Goal: Task Accomplishment & Management: Use online tool/utility

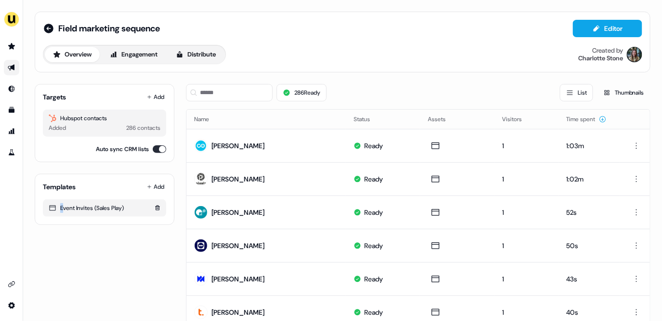
drag, startPoint x: 62, startPoint y: 207, endPoint x: 130, endPoint y: 209, distance: 67.5
click at [130, 209] on div "Event Invites (Sales Play)" at bounding box center [105, 208] width 112 height 10
click at [119, 222] on div "Templates Add Event Invites (Sales Play)" at bounding box center [105, 199] width 140 height 51
click at [160, 29] on span "Field marketing sequence" at bounding box center [109, 29] width 102 height 12
drag, startPoint x: 163, startPoint y: 28, endPoint x: 133, endPoint y: 30, distance: 30.4
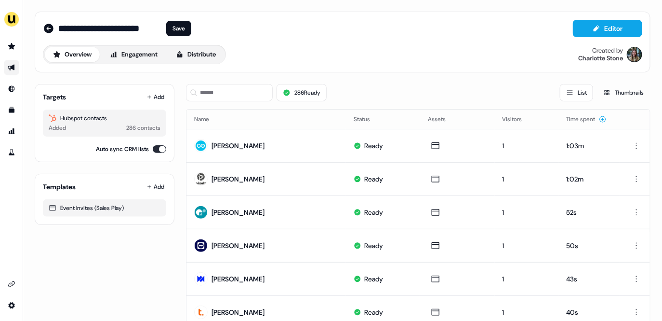
click at [133, 30] on div "**********" at bounding box center [124, 28] width 133 height 15
drag, startPoint x: 126, startPoint y: 28, endPoint x: 166, endPoint y: 28, distance: 40.0
click at [166, 28] on div "**********" at bounding box center [124, 28] width 133 height 15
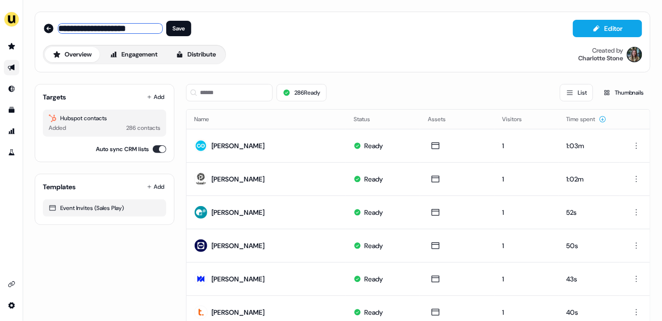
drag, startPoint x: 123, startPoint y: 29, endPoint x: 60, endPoint y: 25, distance: 63.3
click at [60, 25] on input "**********" at bounding box center [110, 29] width 104 height 10
type input "**********"
click at [171, 30] on button "Save" at bounding box center [178, 28] width 25 height 15
click at [224, 57] on button "Distribute" at bounding box center [196, 54] width 56 height 15
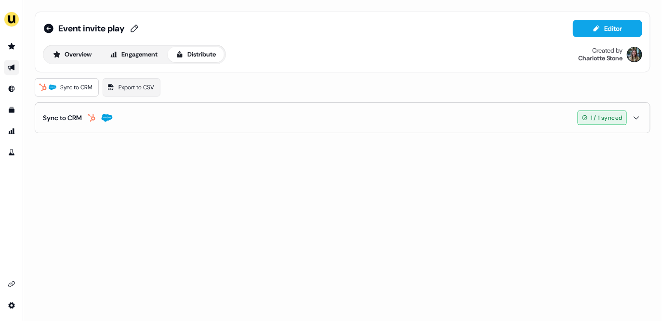
click at [174, 123] on button "Sync to CRM 1 / 1 synced" at bounding box center [343, 118] width 600 height 30
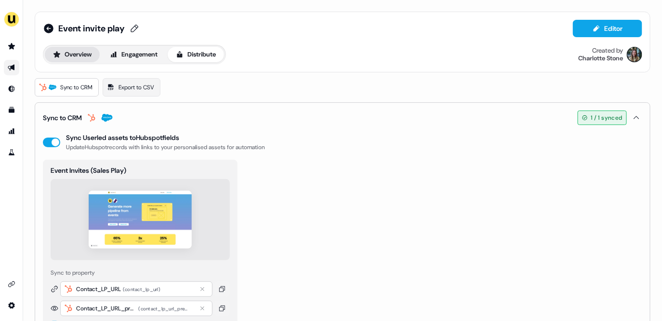
click at [85, 53] on button "Overview" at bounding box center [72, 54] width 55 height 15
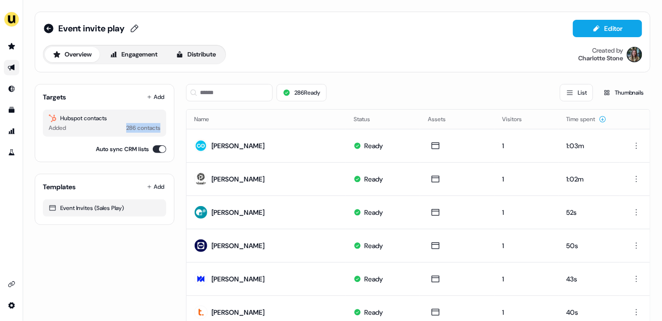
drag, startPoint x: 118, startPoint y: 126, endPoint x: 166, endPoint y: 127, distance: 48.2
click at [166, 127] on div "Hubspot contacts Added 286 contacts" at bounding box center [104, 122] width 123 height 27
click at [308, 56] on div "Overview Engagement Distribute Created by [PERSON_NAME]" at bounding box center [343, 54] width 600 height 19
drag, startPoint x: 121, startPoint y: 125, endPoint x: 161, endPoint y: 128, distance: 41.1
click at [161, 128] on div "Hubspot contacts Added 286 contacts" at bounding box center [104, 122] width 123 height 27
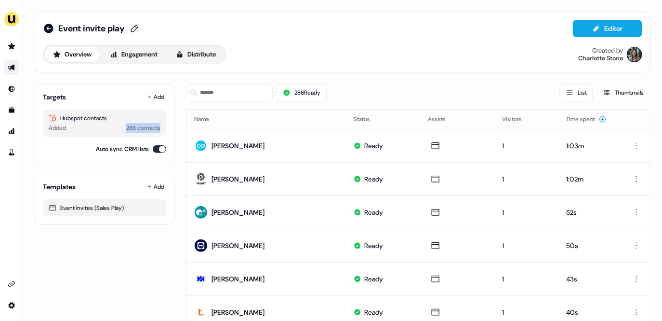
click at [161, 128] on div "Hubspot contacts Added 286 contacts" at bounding box center [104, 122] width 123 height 27
click at [208, 52] on button "Distribute" at bounding box center [196, 54] width 56 height 15
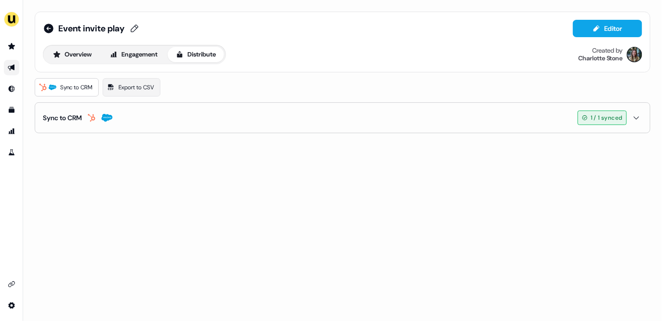
click at [198, 119] on button "Sync to CRM 1 / 1 synced" at bounding box center [343, 118] width 600 height 30
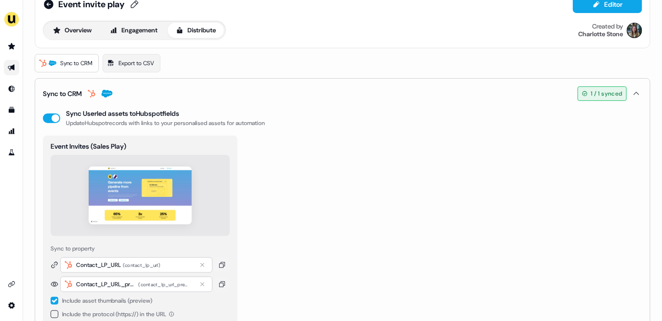
scroll to position [47, 0]
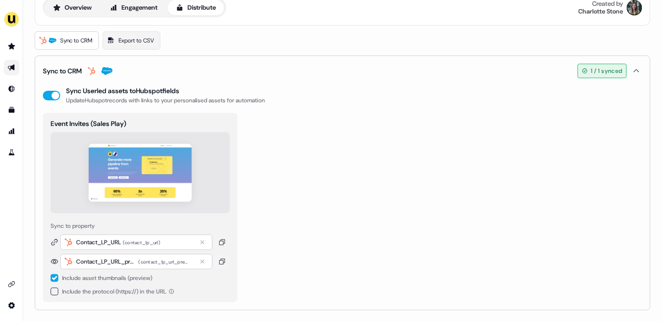
drag, startPoint x: 101, startPoint y: 88, endPoint x: 192, endPoint y: 89, distance: 91.6
click at [192, 89] on div "Sync Userled assets to Hubspot fields" at bounding box center [165, 91] width 199 height 10
drag, startPoint x: 83, startPoint y: 276, endPoint x: 165, endPoint y: 276, distance: 81.5
click at [165, 276] on div "Include asset thumbnails (preview)" at bounding box center [140, 278] width 179 height 10
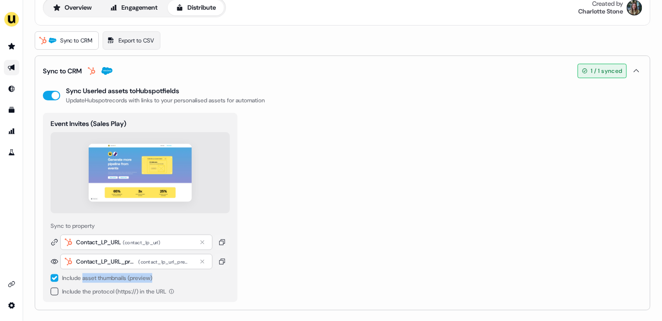
click at [165, 276] on div "Include asset thumbnails (preview)" at bounding box center [140, 278] width 179 height 10
click at [78, 1] on button "Overview" at bounding box center [72, 7] width 55 height 15
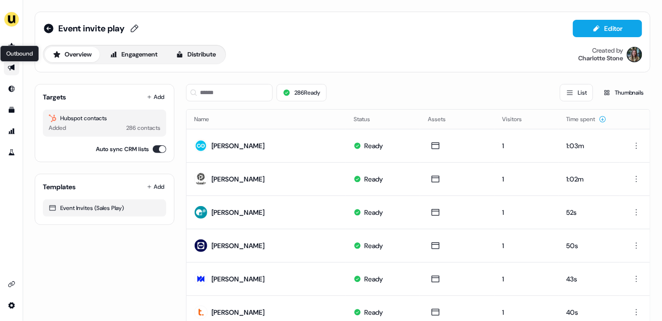
click at [10, 66] on icon "Go to outbound experience" at bounding box center [11, 68] width 7 height 6
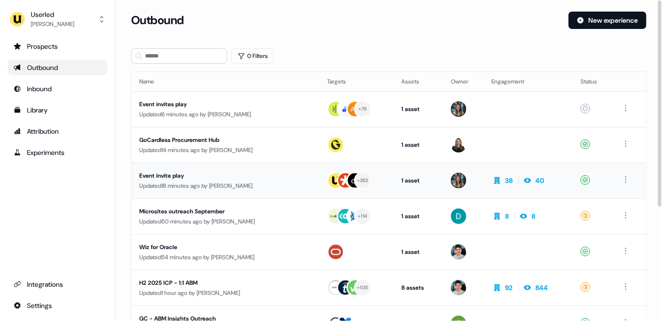
click at [235, 174] on div "Event invite play" at bounding box center [222, 176] width 166 height 10
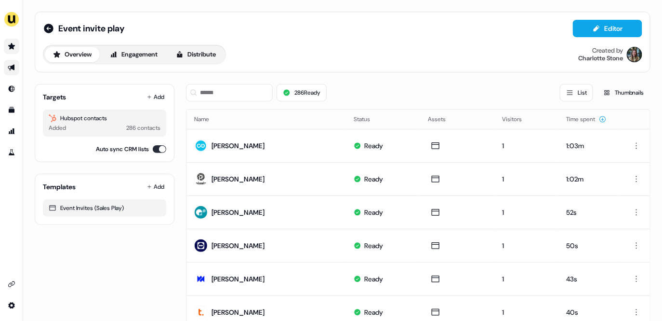
click at [12, 46] on icon "Go to prospects" at bounding box center [11, 46] width 7 height 6
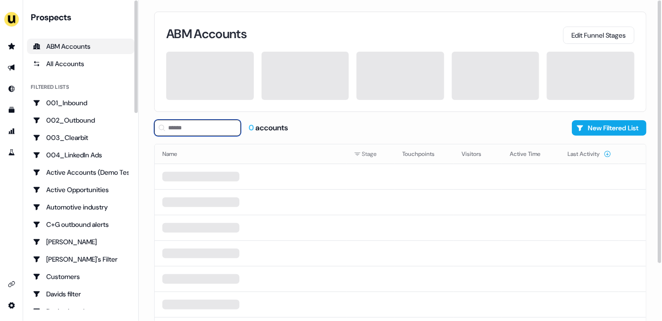
click at [207, 131] on input at bounding box center [197, 128] width 87 height 16
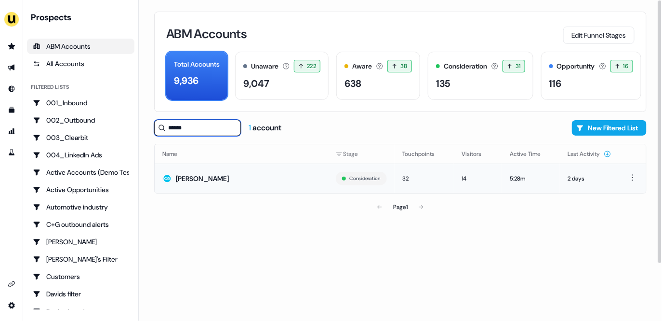
type input "******"
click at [243, 181] on td "[PERSON_NAME]" at bounding box center [242, 177] width 174 height 29
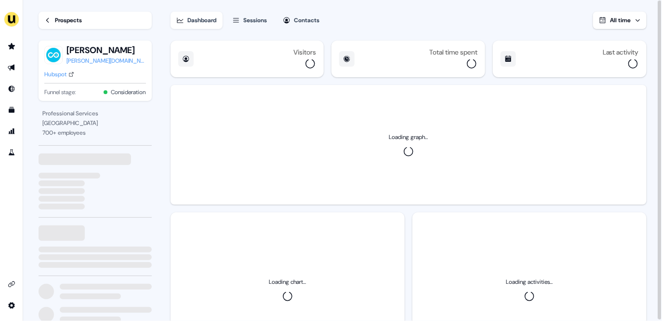
click at [265, 18] on div "Sessions" at bounding box center [256, 20] width 24 height 10
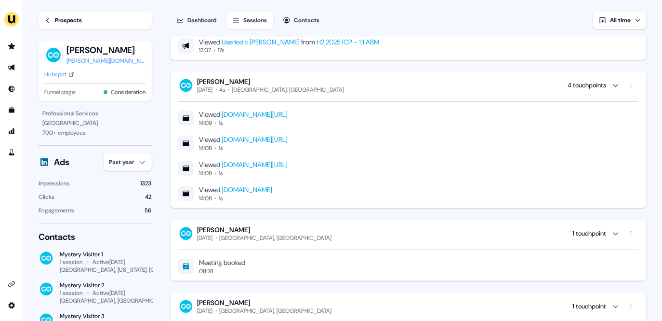
scroll to position [439, 0]
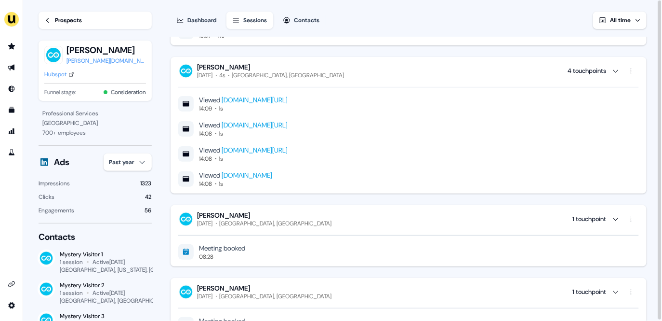
click at [210, 21] on div "Dashboard" at bounding box center [202, 20] width 29 height 10
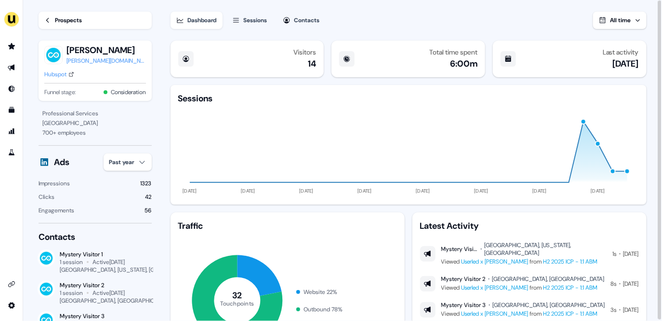
click at [261, 18] on div "Sessions" at bounding box center [256, 20] width 24 height 10
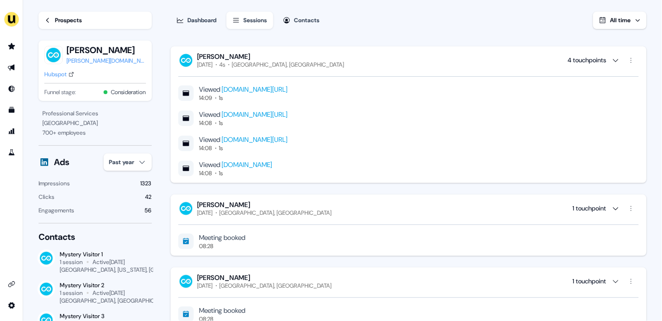
scroll to position [448, 0]
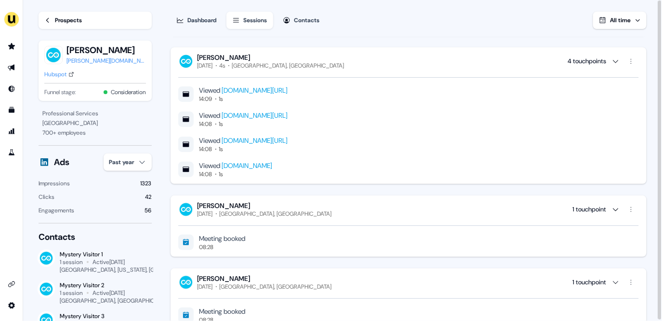
click at [315, 16] on div "Contacts" at bounding box center [308, 20] width 26 height 10
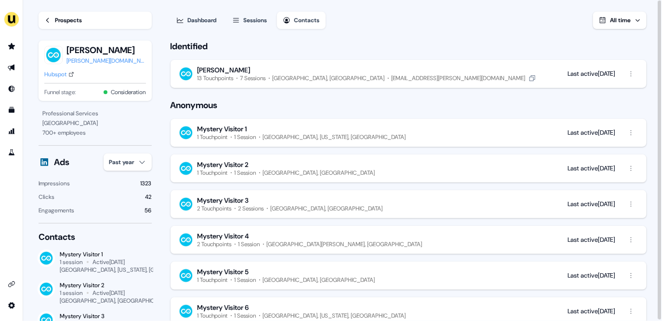
click at [413, 73] on button "[PERSON_NAME] 13 Touchpoints 7 Sessions [GEOGRAPHIC_DATA], [GEOGRAPHIC_DATA] [E…" at bounding box center [409, 74] width 476 height 28
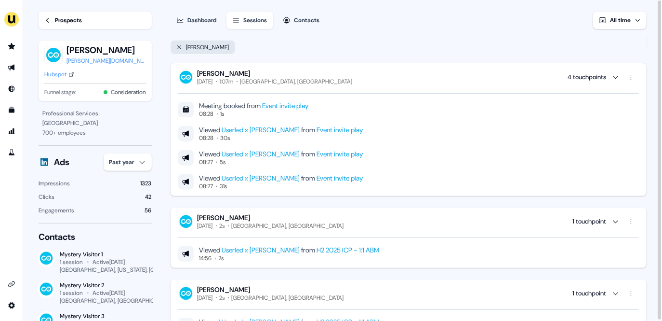
scroll to position [289, 0]
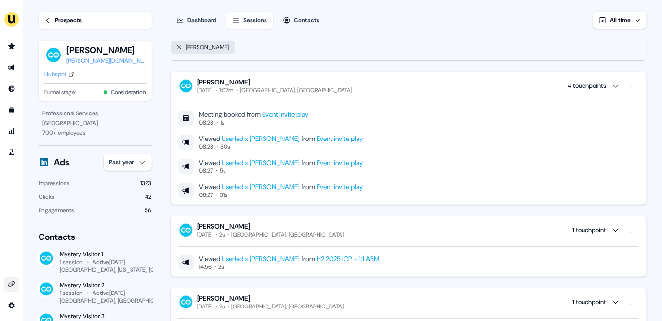
click at [14, 289] on link "Go to integrations" at bounding box center [11, 283] width 15 height 15
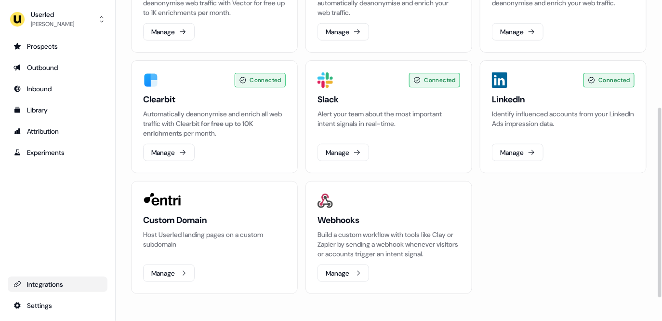
scroll to position [220, 0]
click at [349, 276] on button "Manage" at bounding box center [344, 272] width 52 height 17
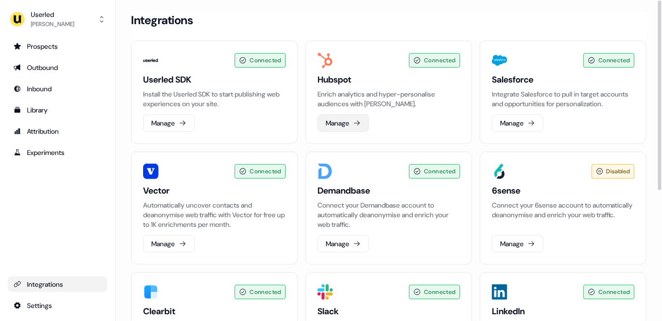
click at [342, 132] on button "Manage" at bounding box center [344, 122] width 52 height 17
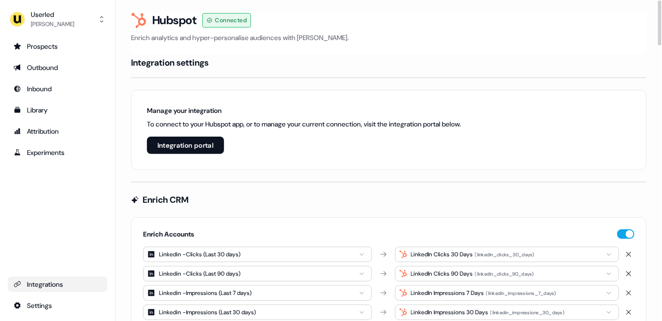
click at [83, 279] on link "Integrations" at bounding box center [58, 283] width 100 height 15
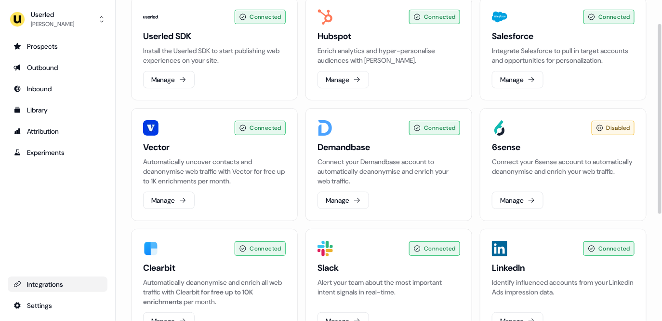
scroll to position [43, 0]
click at [48, 43] on div "Prospects" at bounding box center [57, 46] width 88 height 10
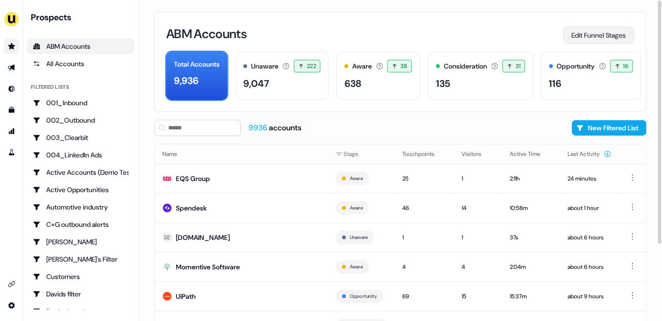
click at [575, 34] on button "Edit Funnel Stages" at bounding box center [598, 35] width 71 height 17
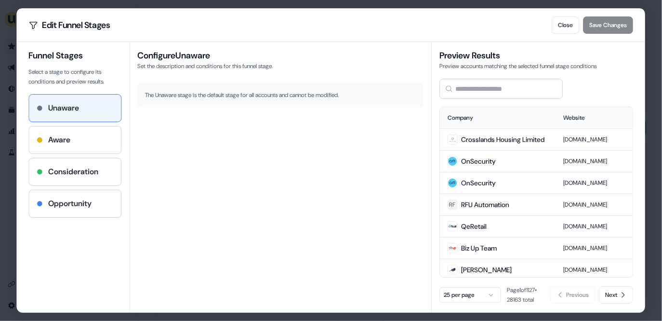
click at [94, 147] on div "Aware" at bounding box center [75, 139] width 92 height 27
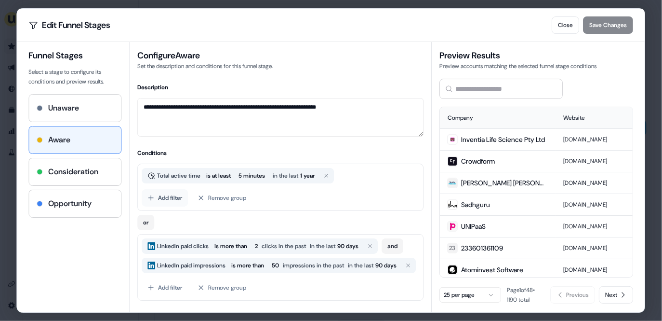
click at [168, 197] on button "Add filter" at bounding box center [165, 197] width 46 height 17
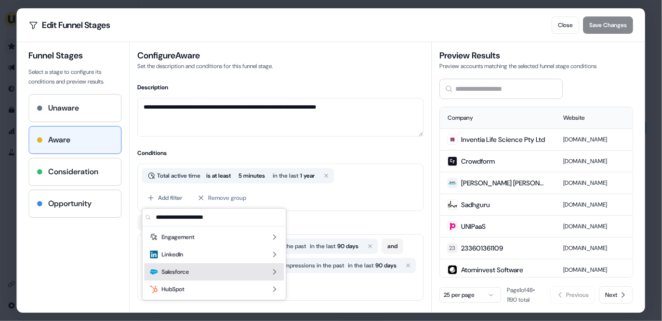
click at [209, 272] on div "Salesforce" at bounding box center [215, 271] width 140 height 17
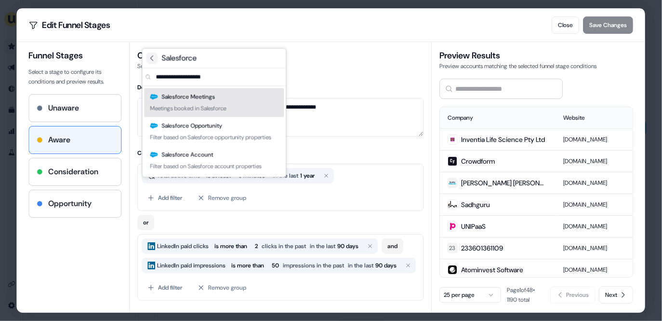
click at [151, 56] on icon at bounding box center [152, 58] width 8 height 8
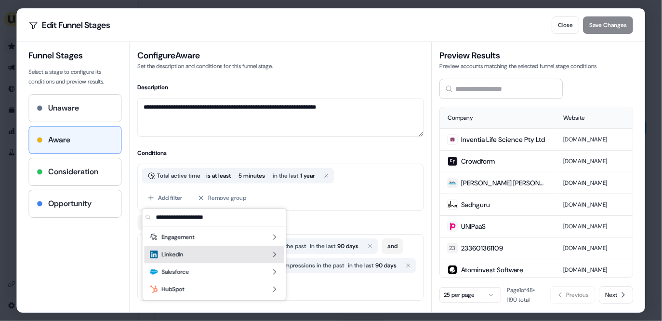
click at [194, 255] on div "LinkedIn" at bounding box center [215, 253] width 140 height 17
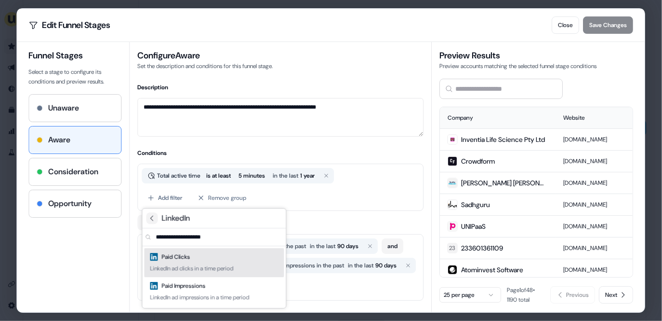
click at [150, 220] on icon at bounding box center [152, 218] width 8 height 8
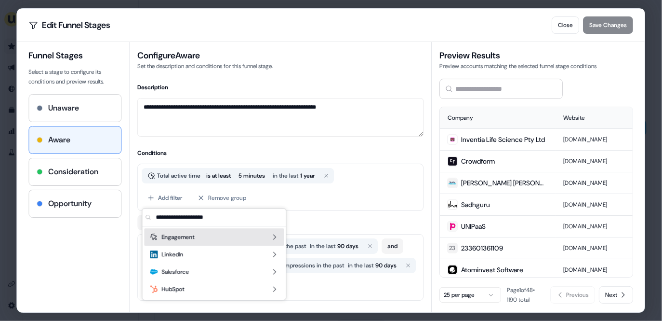
click at [184, 237] on span "Engagement" at bounding box center [178, 237] width 33 height 10
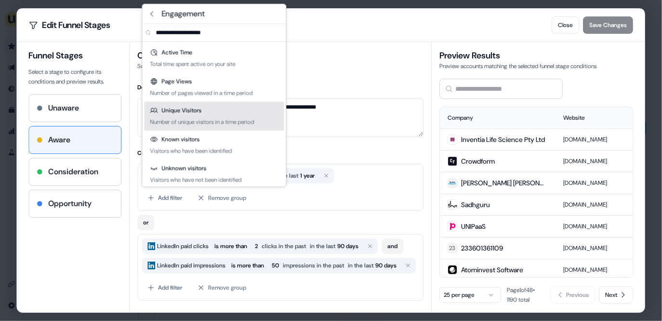
click at [203, 112] on div "Unique Visitors Number of unique visitors in a time period" at bounding box center [215, 116] width 140 height 29
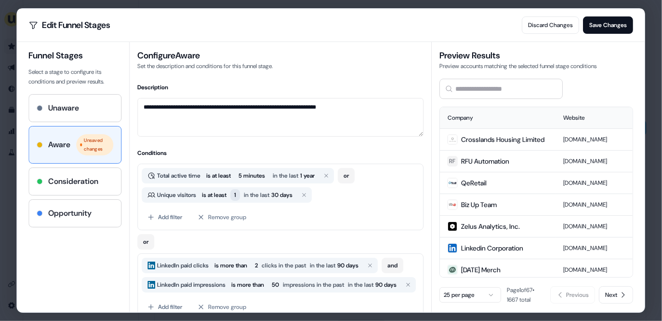
click at [237, 196] on span "1" at bounding box center [236, 195] width 2 height 10
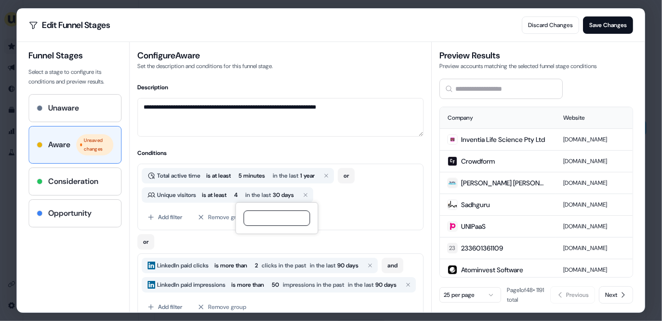
type input "*"
click at [229, 240] on div "or" at bounding box center [281, 239] width 286 height 19
click at [566, 23] on button "Discard Changes" at bounding box center [551, 24] width 57 height 17
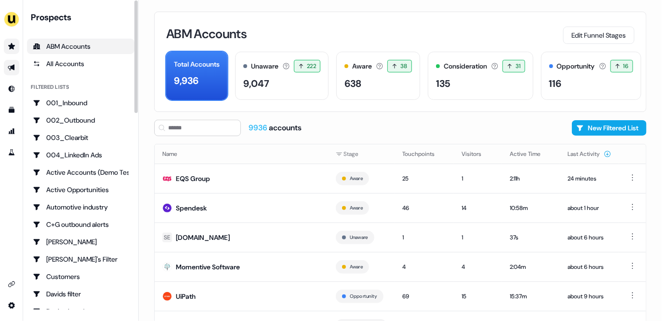
click at [8, 67] on icon "Go to outbound experience" at bounding box center [11, 68] width 7 height 6
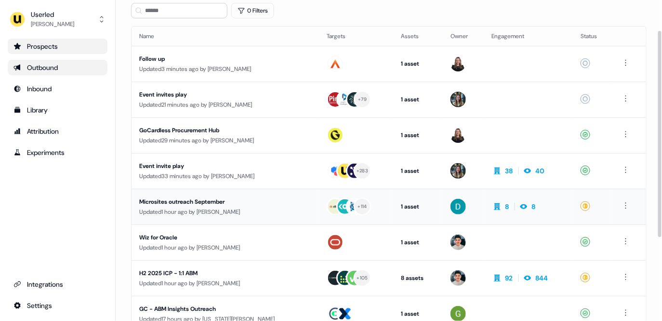
scroll to position [47, 0]
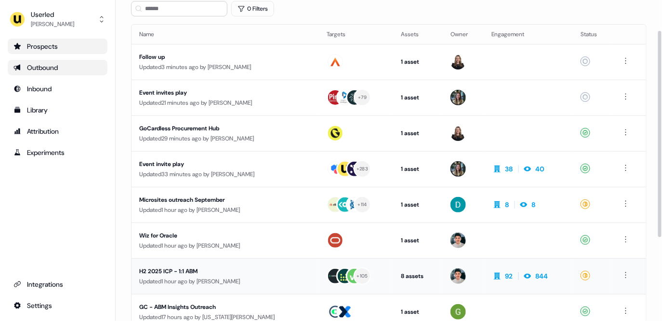
click at [221, 276] on div "Updated 1 hour ago by [PERSON_NAME]" at bounding box center [225, 281] width 172 height 10
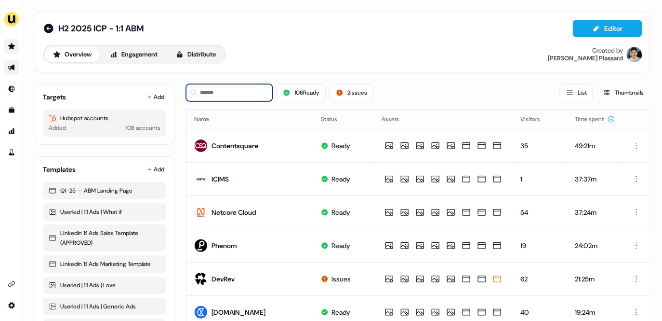
click at [234, 90] on input at bounding box center [229, 92] width 87 height 17
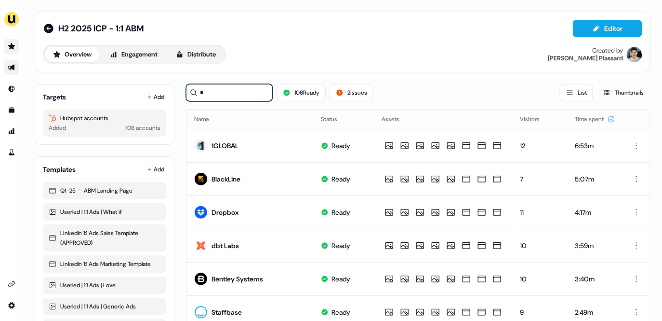
type input "**"
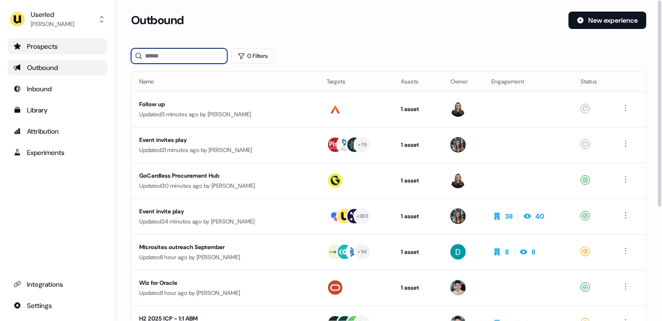
click at [193, 52] on input at bounding box center [179, 55] width 96 height 15
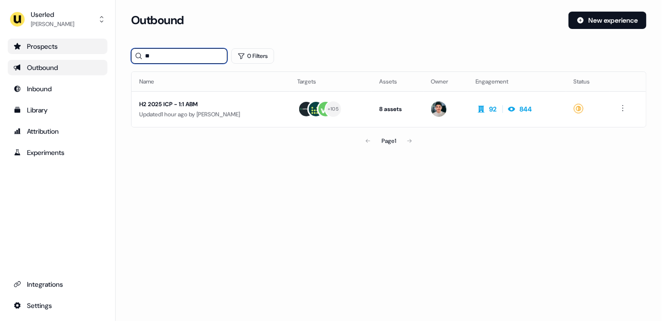
type input "*"
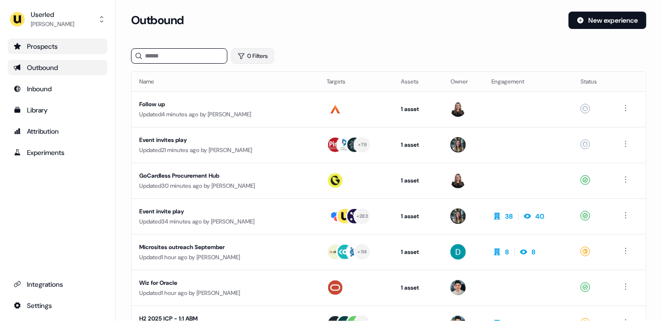
click at [265, 57] on button "0 Filters" at bounding box center [252, 55] width 43 height 15
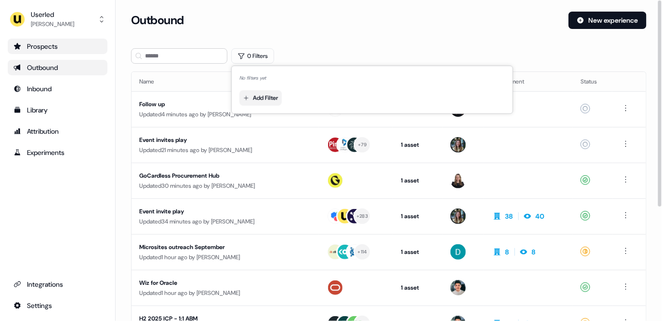
click at [271, 102] on html "For the best experience switch devices to a bigger screen. Go to [DOMAIN_NAME] …" at bounding box center [331, 160] width 662 height 321
click at [268, 119] on div "Filters" at bounding box center [312, 117] width 140 height 15
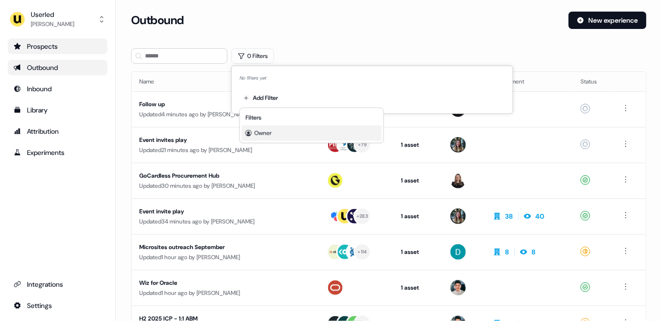
click at [268, 129] on span "Owner" at bounding box center [263, 133] width 17 height 8
click at [253, 99] on html "For the best experience switch devices to a bigger screen. Go to [DOMAIN_NAME] …" at bounding box center [331, 160] width 662 height 321
click at [264, 127] on div "Owner" at bounding box center [312, 132] width 140 height 15
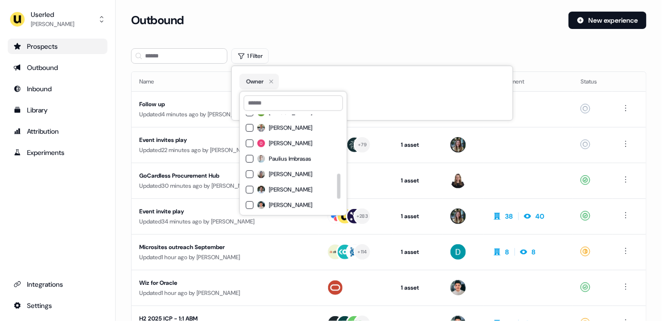
scroll to position [269, 0]
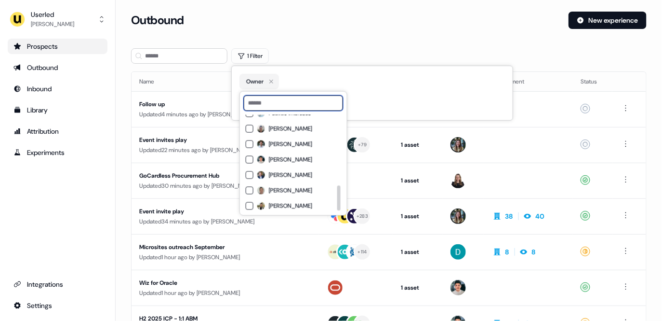
click at [272, 101] on input at bounding box center [293, 102] width 99 height 15
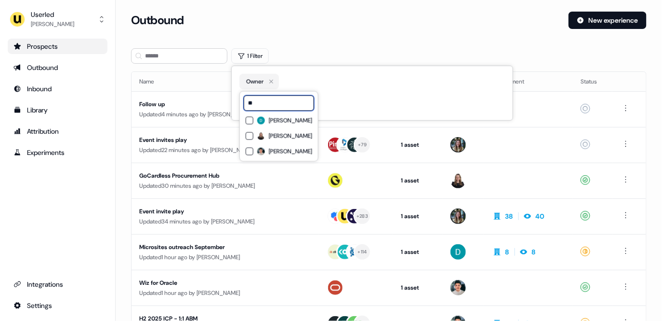
scroll to position [0, 0]
type input "***"
click at [265, 121] on label "[PERSON_NAME]" at bounding box center [284, 121] width 55 height 8
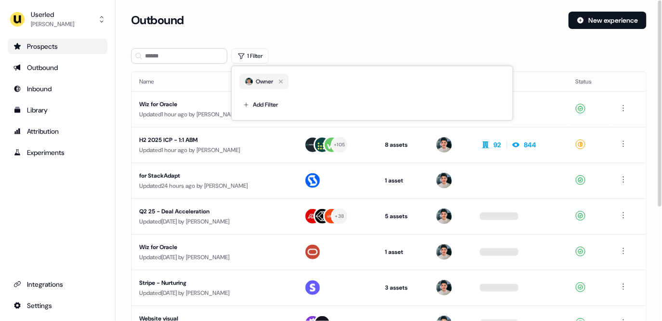
click at [362, 25] on div "Outbound" at bounding box center [346, 20] width 430 height 17
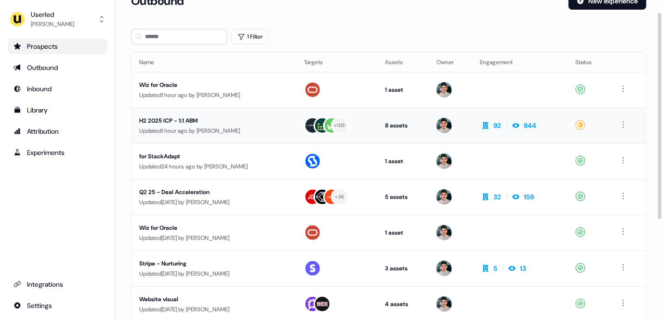
scroll to position [19, 0]
click at [231, 201] on div "Updated [DATE] by [PERSON_NAME]" at bounding box center [213, 203] width 149 height 10
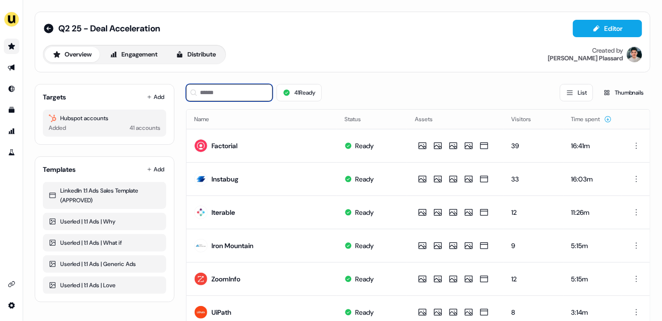
click at [223, 92] on input at bounding box center [229, 92] width 87 height 17
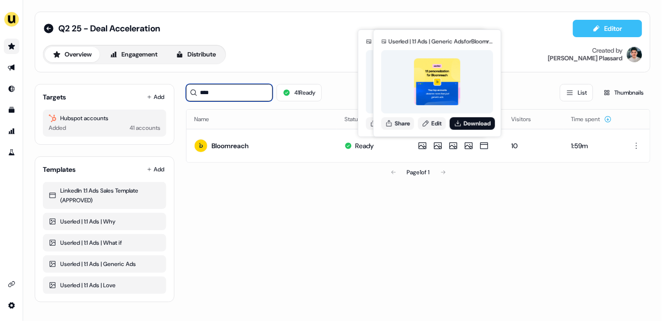
type input "****"
click at [603, 27] on button "Editor" at bounding box center [607, 28] width 69 height 17
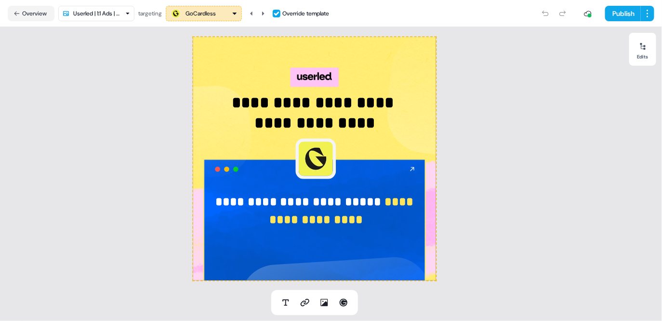
click at [208, 13] on div "GoCardless" at bounding box center [201, 14] width 30 height 10
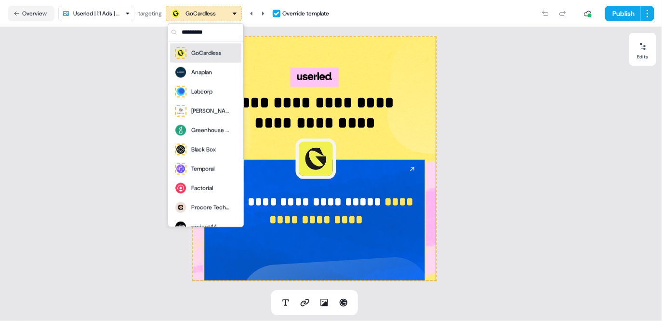
click at [196, 31] on input "text" at bounding box center [212, 32] width 64 height 17
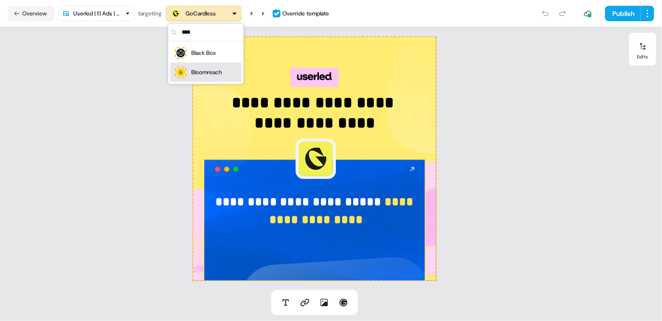
type input "****"
click at [203, 73] on div "Bloomreach" at bounding box center [206, 72] width 31 height 10
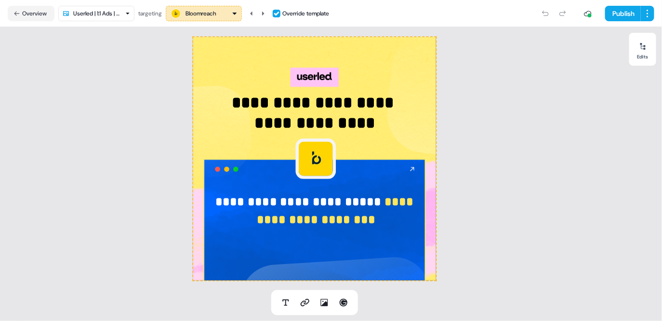
click at [94, 14] on html "**********" at bounding box center [331, 160] width 662 height 321
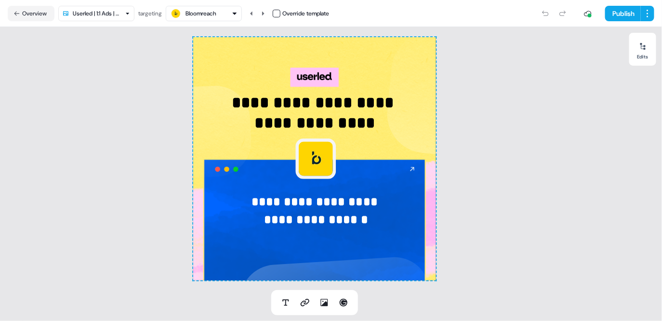
click at [100, 16] on html "**********" at bounding box center [331, 160] width 662 height 321
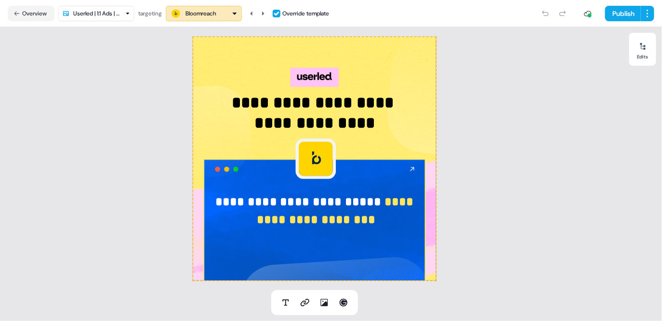
click at [103, 14] on html "**********" at bounding box center [331, 160] width 662 height 321
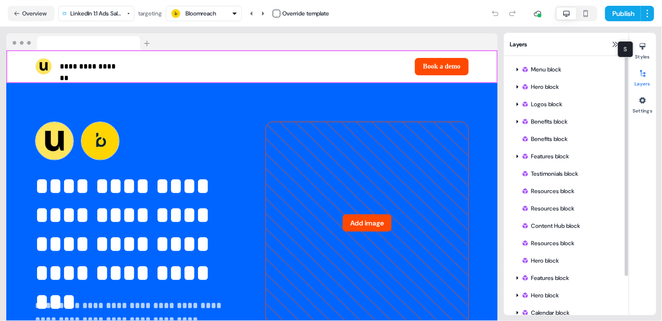
click at [621, 43] on div "S S" at bounding box center [626, 49] width 16 height 16
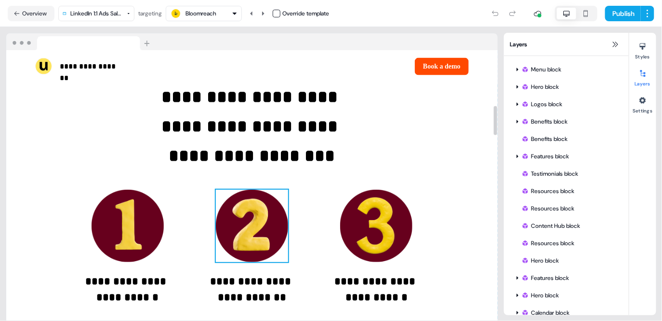
scroll to position [514, 0]
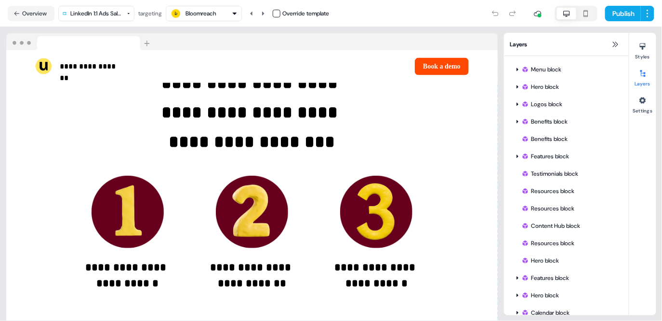
click at [116, 15] on html "**********" at bounding box center [331, 160] width 662 height 321
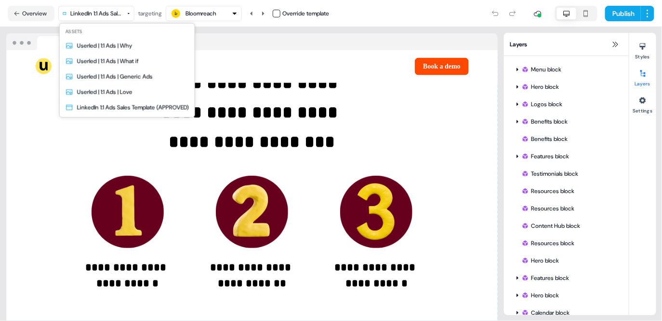
click at [100, 24] on div "Assets Userled | 1:1 Ads | Why Userled | 1:1 Ads | What if Userled | 1:1 Ads | …" at bounding box center [127, 71] width 135 height 94
click at [87, 13] on html "**********" at bounding box center [331, 160] width 662 height 321
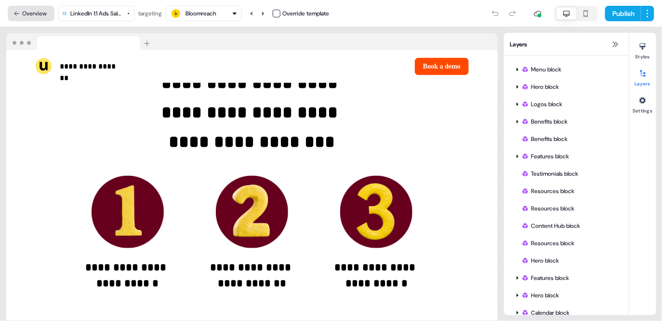
click at [31, 16] on button "Overview" at bounding box center [31, 13] width 47 height 15
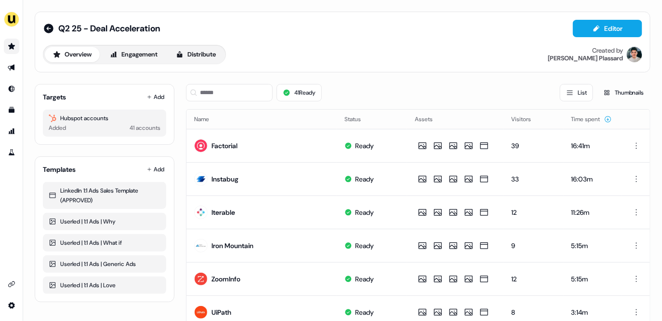
click at [9, 43] on icon "Go to prospects" at bounding box center [12, 46] width 8 height 8
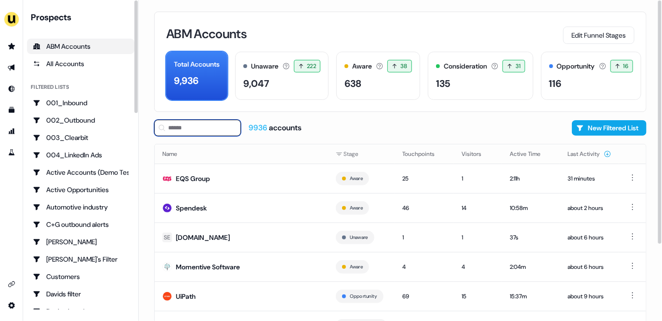
click at [200, 127] on input at bounding box center [197, 128] width 87 height 16
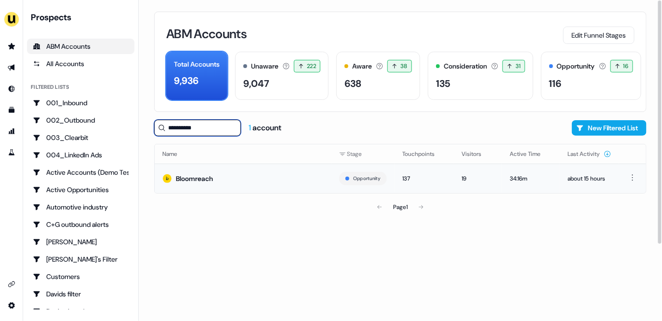
type input "**********"
click at [211, 176] on div "Bloomreach" at bounding box center [194, 179] width 37 height 10
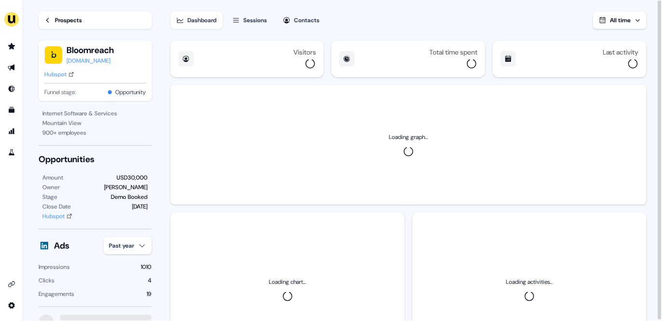
click at [263, 24] on div "Sessions" at bounding box center [256, 20] width 24 height 10
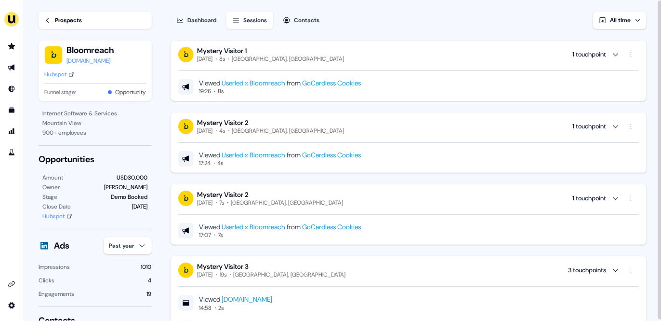
click at [211, 30] on div "Dashboard Sessions Contacts All time Mystery Visitor 1 [DATE] 8s [GEOGRAPHIC_DA…" at bounding box center [417, 161] width 492 height 322
click at [204, 24] on div "Dashboard" at bounding box center [202, 20] width 29 height 10
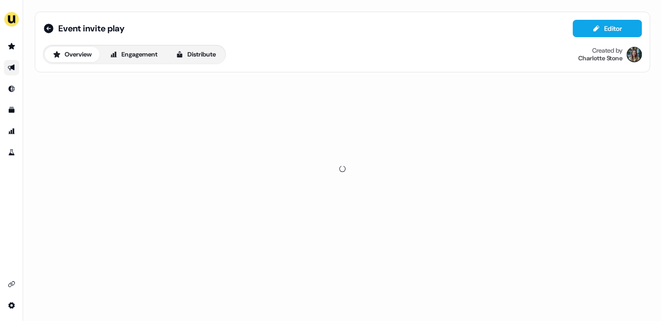
click at [4, 66] on link "Go to outbound experience" at bounding box center [11, 67] width 15 height 15
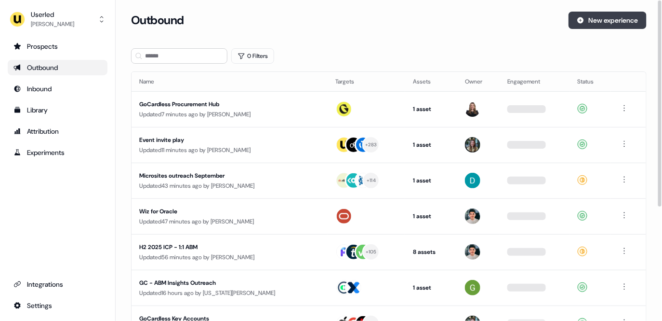
click at [601, 24] on button "New experience" at bounding box center [608, 20] width 78 height 17
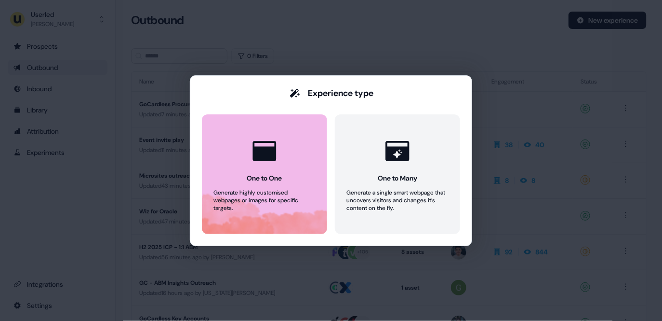
click at [272, 161] on icon at bounding box center [264, 150] width 29 height 29
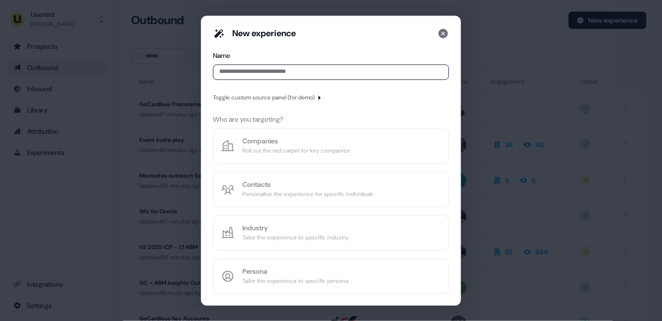
type input "*"
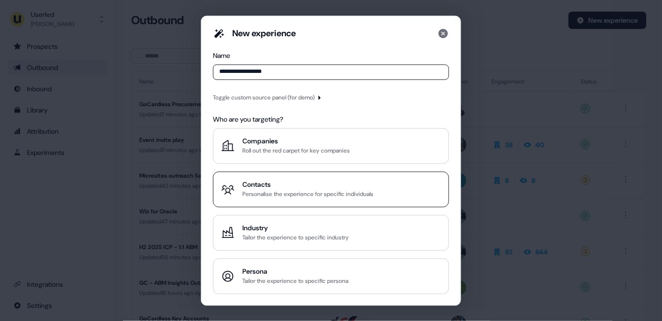
type input "**********"
click at [292, 192] on div "Personalise the experience for specific individuals" at bounding box center [307, 194] width 131 height 10
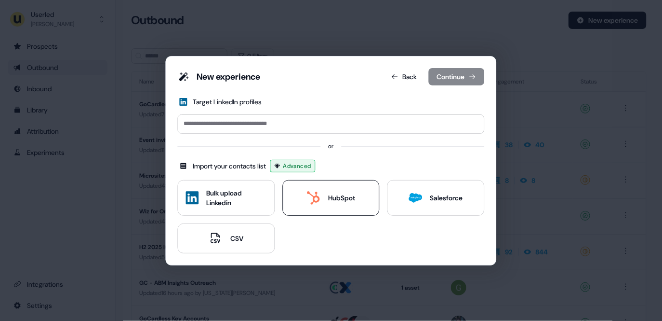
click at [329, 203] on div "HubSpot" at bounding box center [331, 197] width 48 height 13
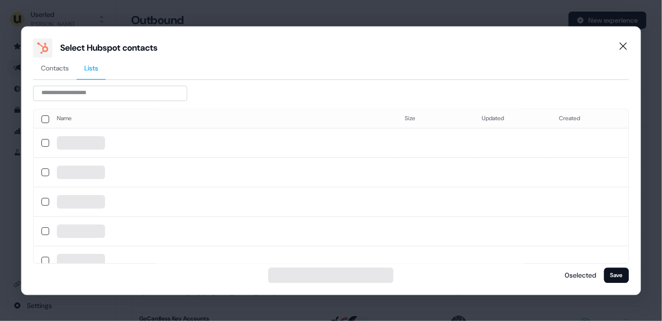
click at [87, 65] on span "Lists" at bounding box center [91, 68] width 14 height 10
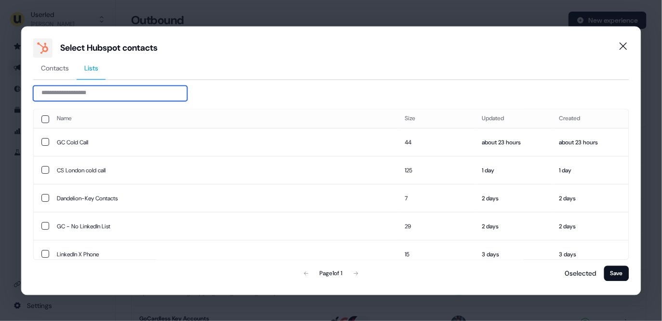
click at [117, 94] on input at bounding box center [110, 92] width 154 height 15
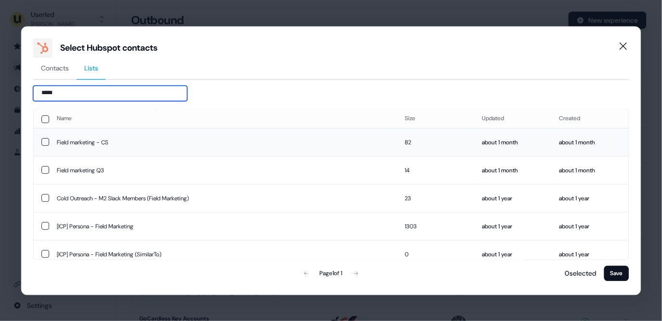
type input "*****"
click at [124, 140] on td "Field marketing - CS" at bounding box center [223, 142] width 349 height 28
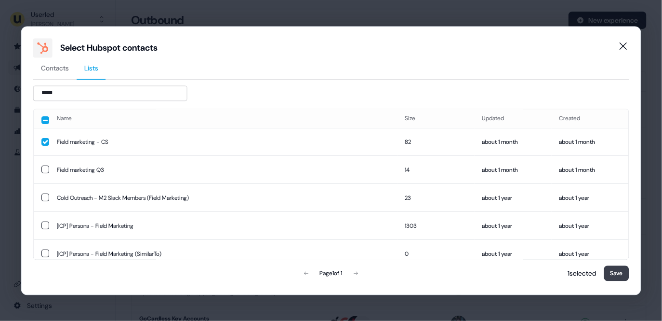
click at [623, 270] on button "Save" at bounding box center [616, 272] width 25 height 15
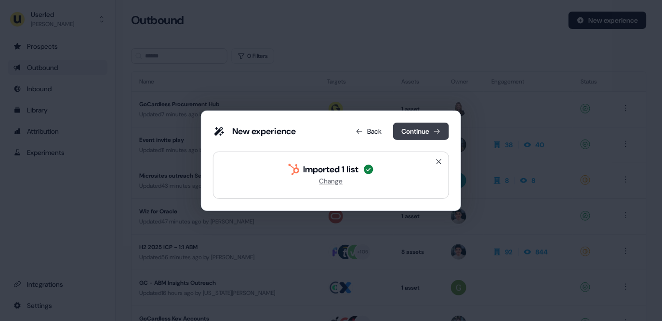
click at [416, 126] on button "Continue" at bounding box center [421, 130] width 56 height 17
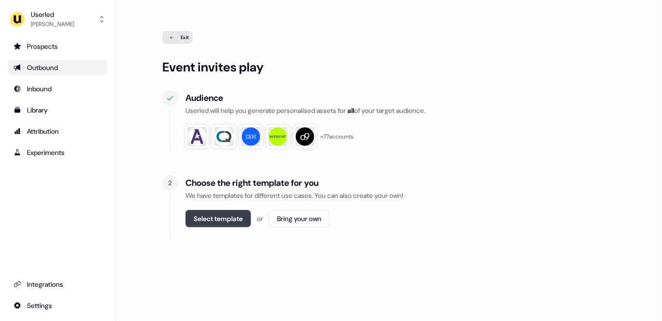
click at [232, 218] on button "Select template" at bounding box center [219, 218] width 66 height 17
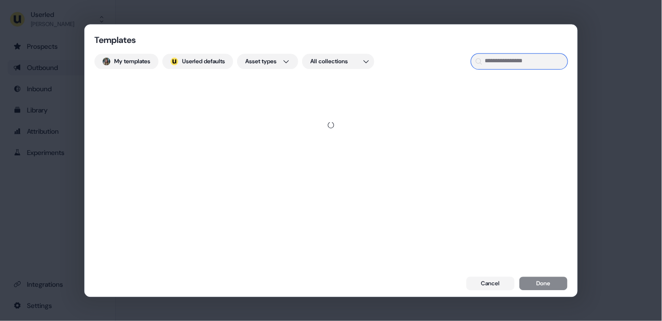
click at [521, 63] on input at bounding box center [519, 61] width 96 height 15
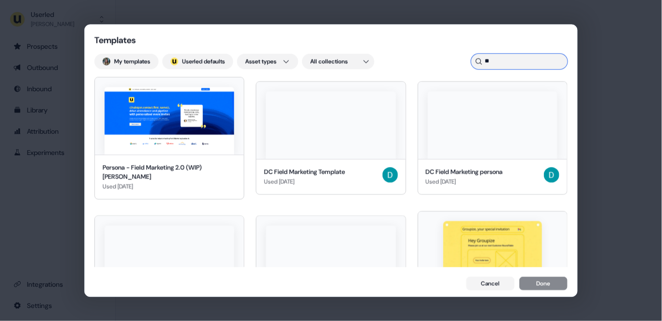
type input "*"
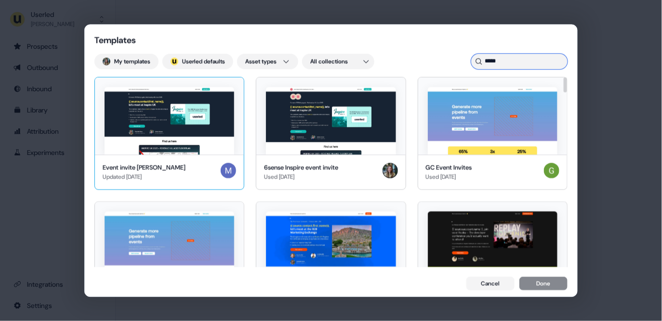
type input "*****"
click at [181, 139] on img at bounding box center [170, 120] width 130 height 67
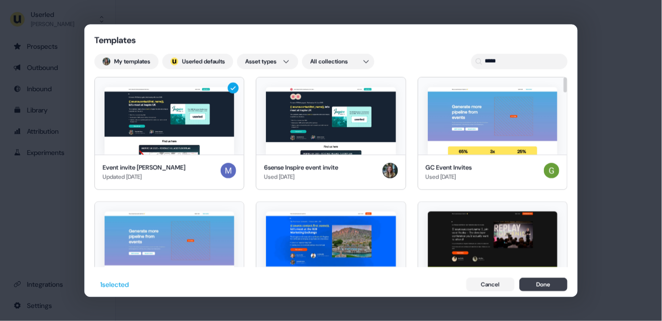
click at [542, 289] on button "Done" at bounding box center [544, 283] width 48 height 13
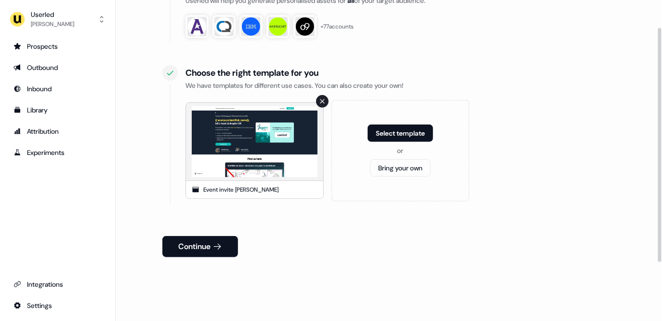
scroll to position [117, 0]
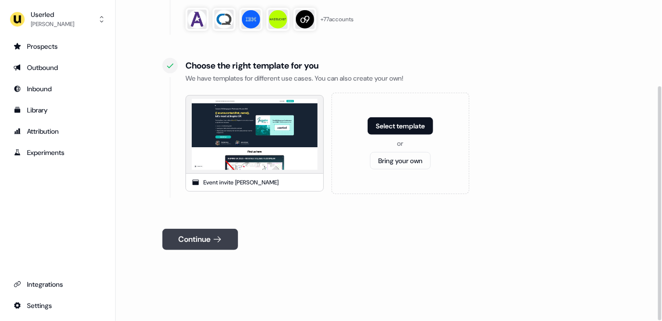
click at [203, 237] on button "Continue" at bounding box center [200, 238] width 76 height 21
